Goal: Task Accomplishment & Management: Use online tool/utility

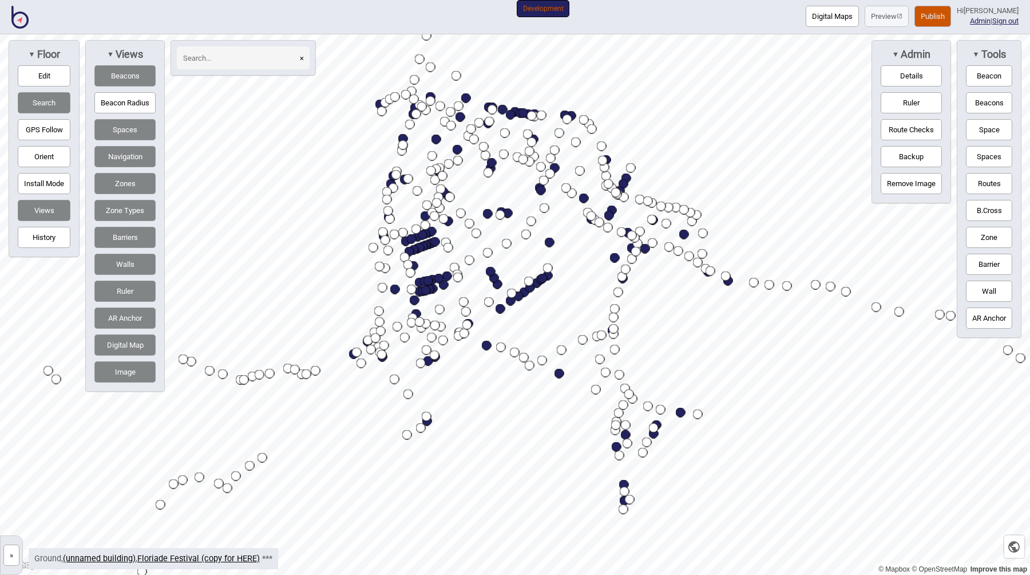
click at [926, 15] on button "Publish" at bounding box center [933, 16] width 37 height 21
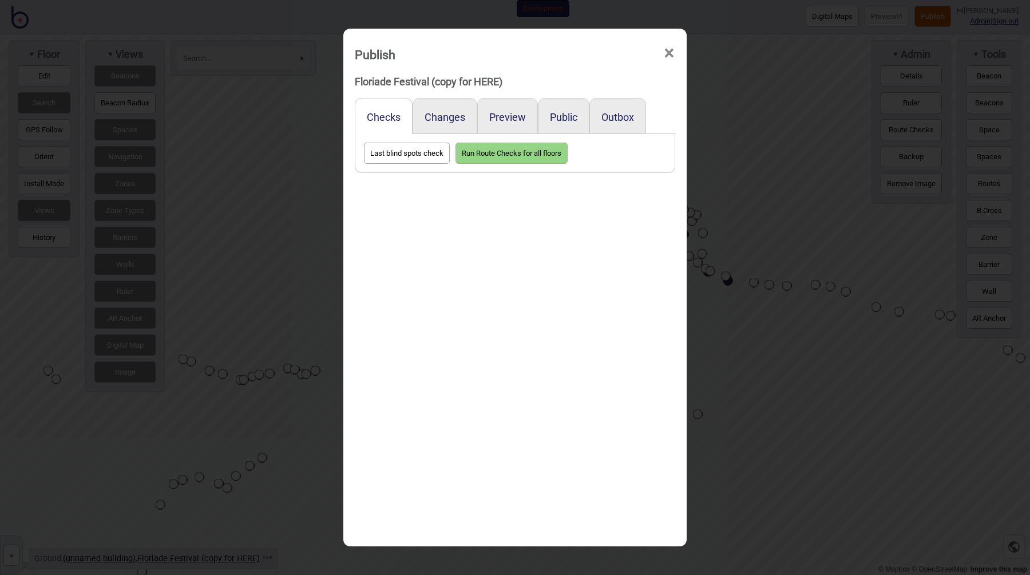
click at [525, 112] on div "Preview" at bounding box center [507, 116] width 61 height 36
click at [508, 116] on button "Preview" at bounding box center [507, 117] width 37 height 12
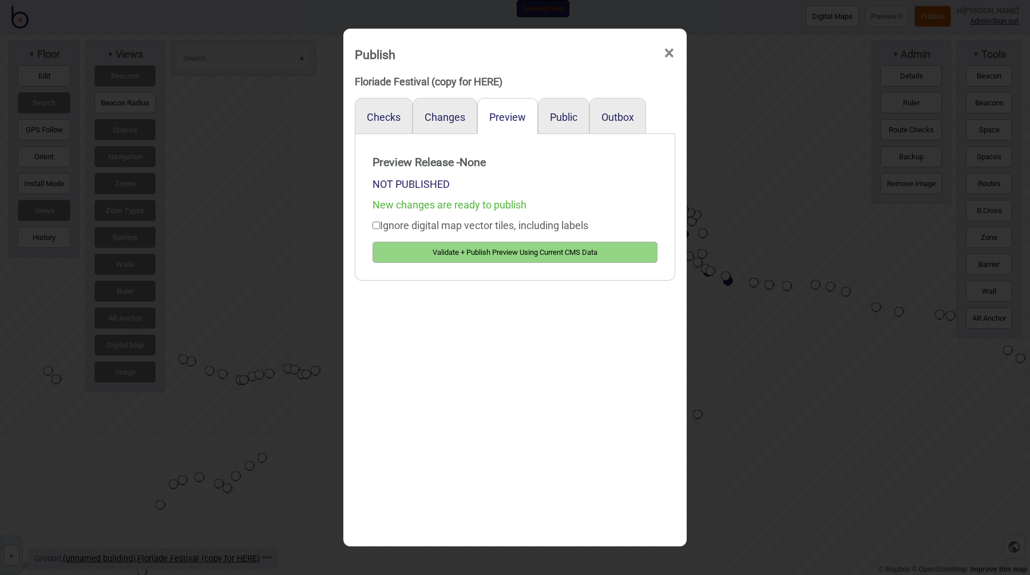
click at [483, 249] on button "Validate + Publish Preview Using Current CMS Data" at bounding box center [515, 252] width 285 height 21
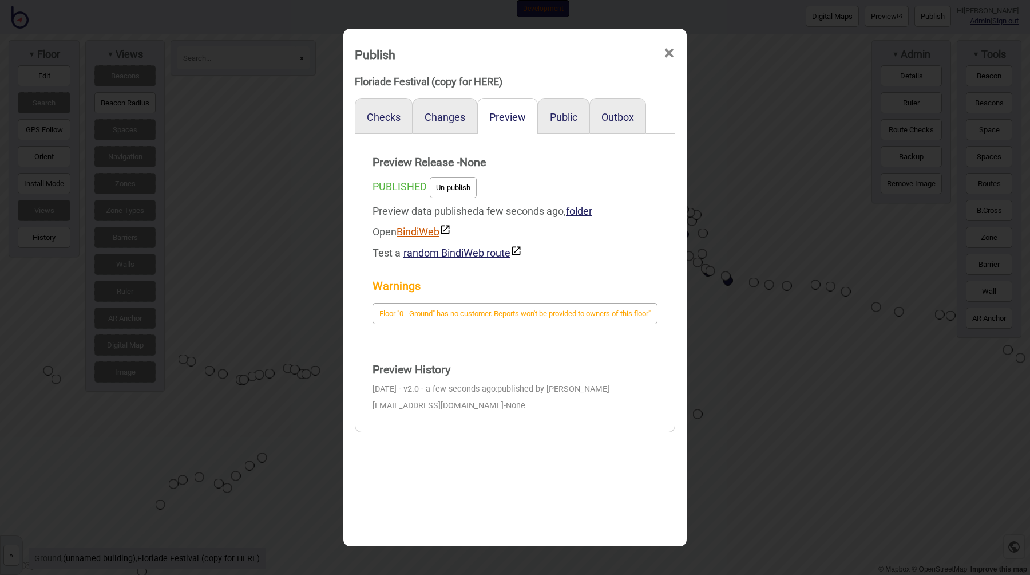
click at [425, 236] on link "BindiWeb" at bounding box center [424, 231] width 54 height 12
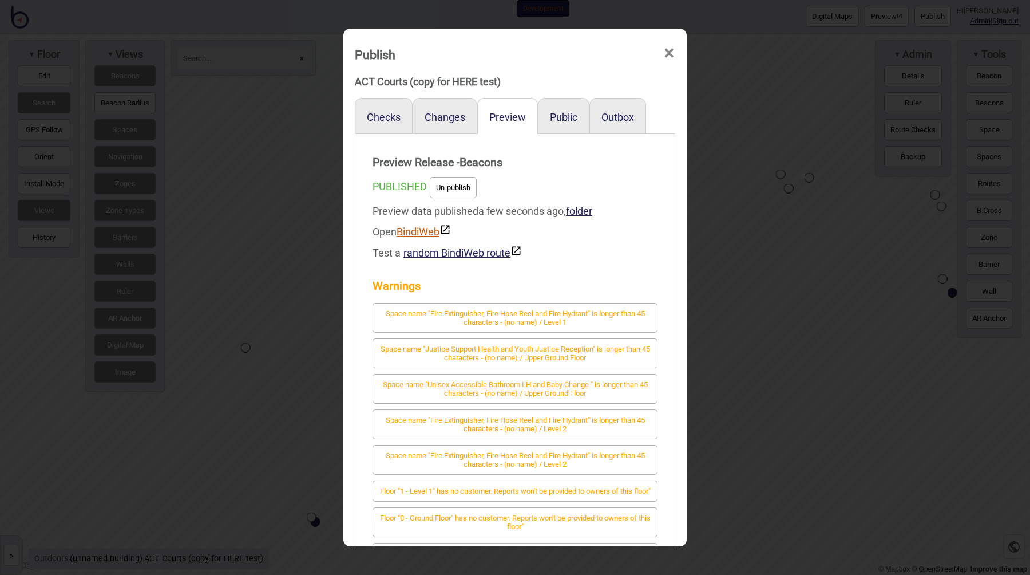
click at [416, 229] on link "BindiWeb" at bounding box center [424, 231] width 54 height 12
